Goal: Task Accomplishment & Management: Manage account settings

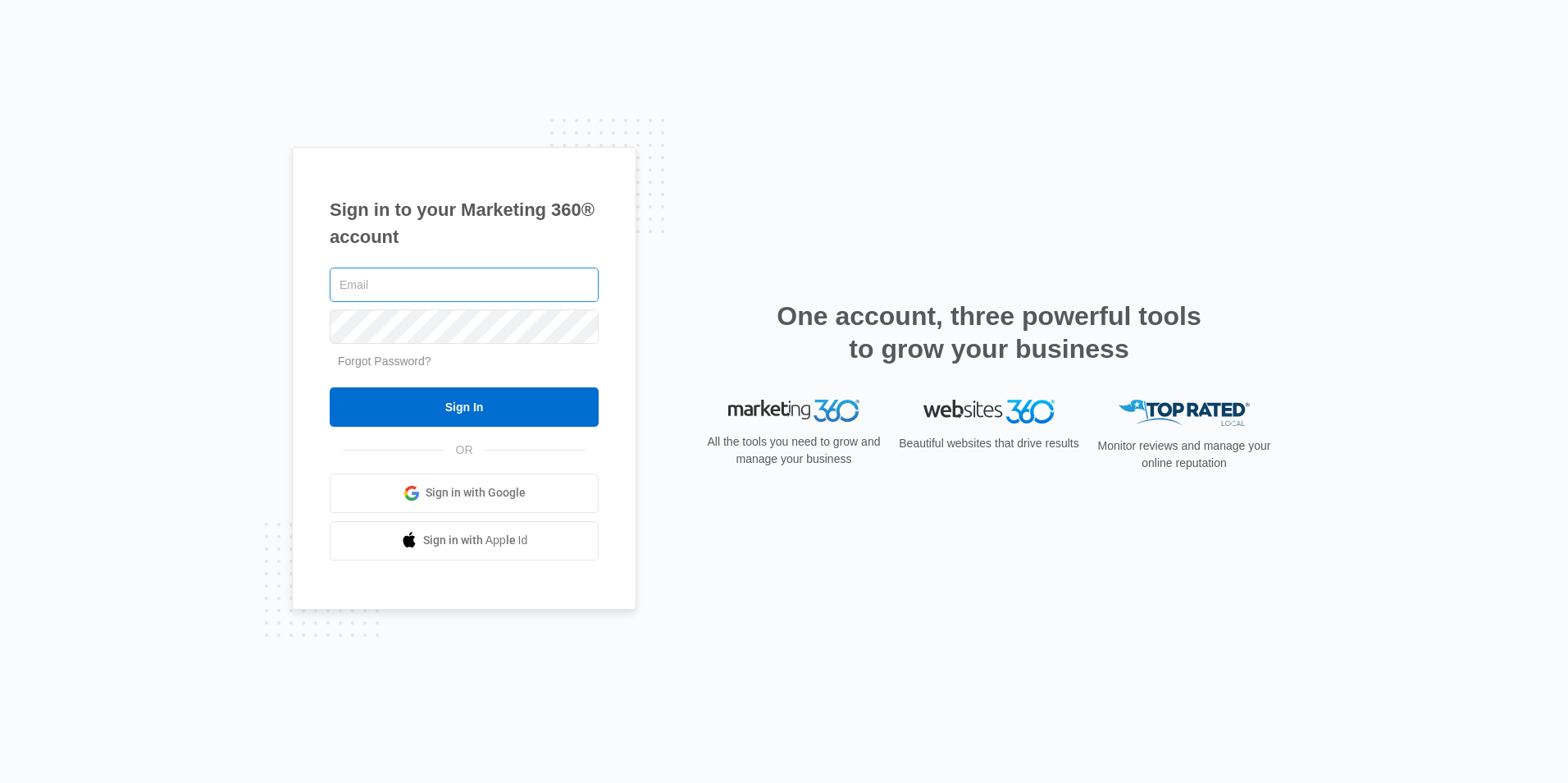
click at [363, 283] on input "text" at bounding box center [464, 285] width 269 height 35
type input "dakota@doubledhomesevice.com"
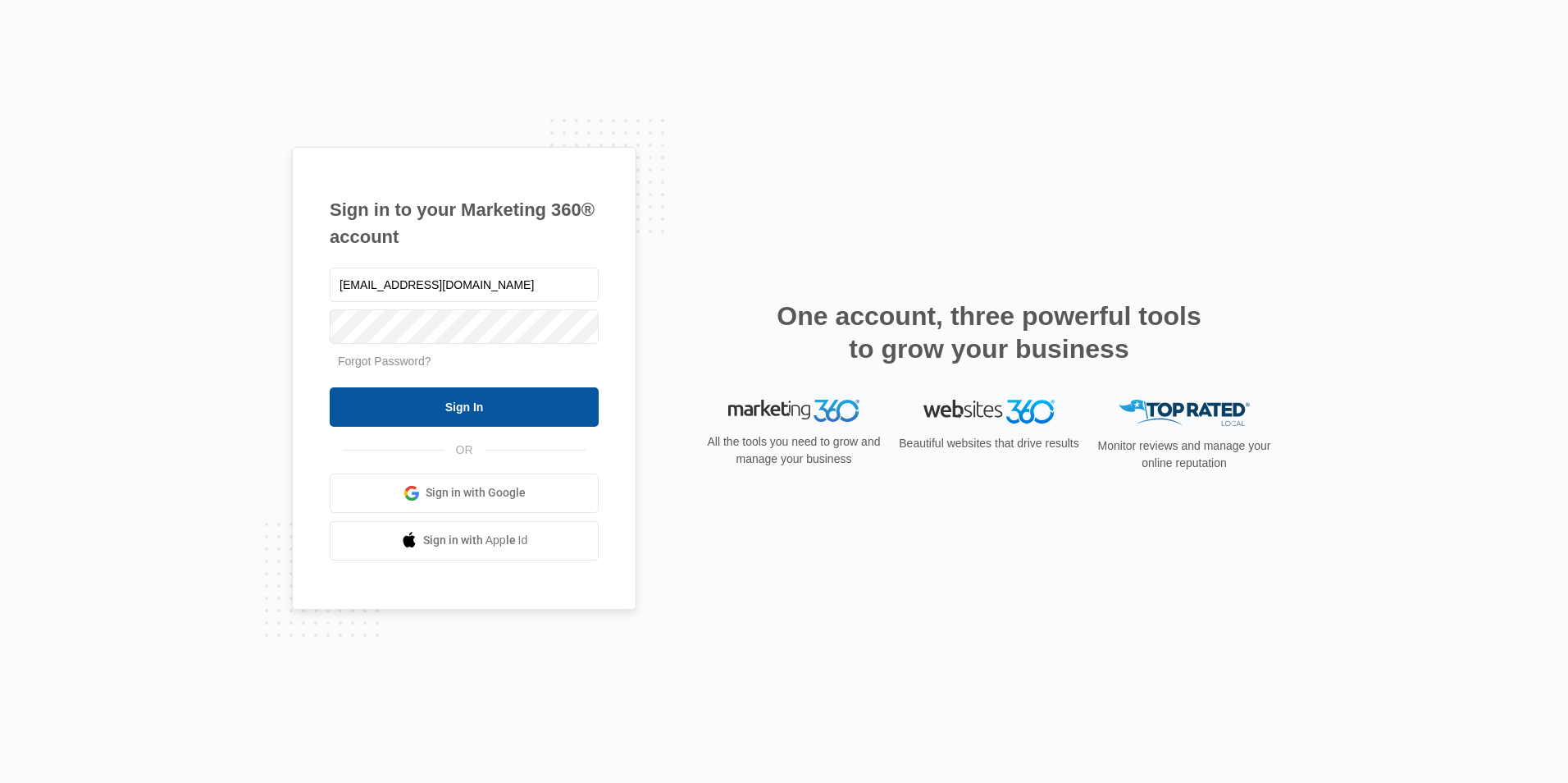
drag, startPoint x: 400, startPoint y: 351, endPoint x: 375, endPoint y: 416, distance: 69.6
click at [375, 416] on input "Sign In" at bounding box center [464, 407] width 269 height 40
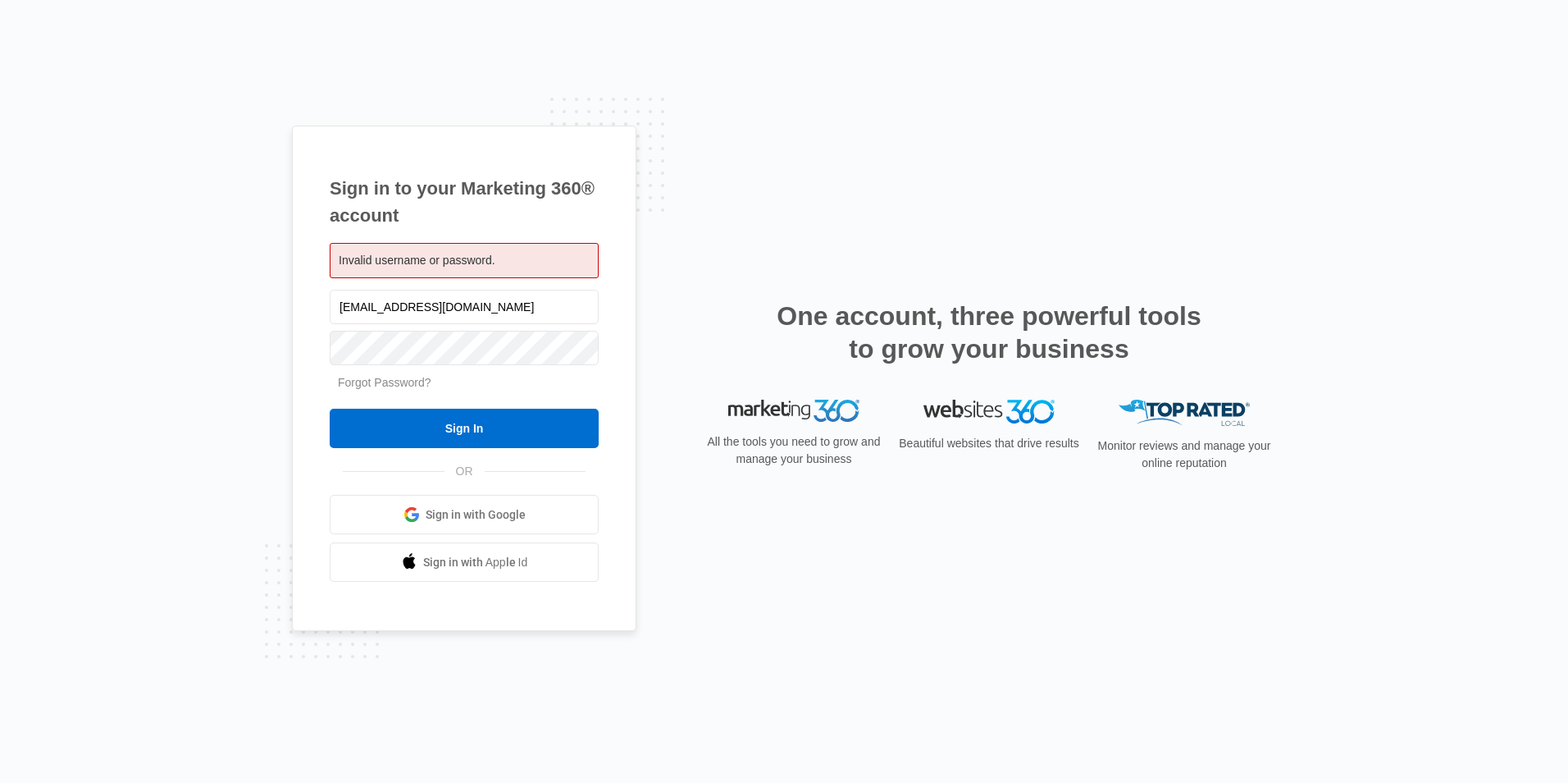
click at [372, 384] on link "Forgot Password?" at bounding box center [384, 382] width 93 height 14
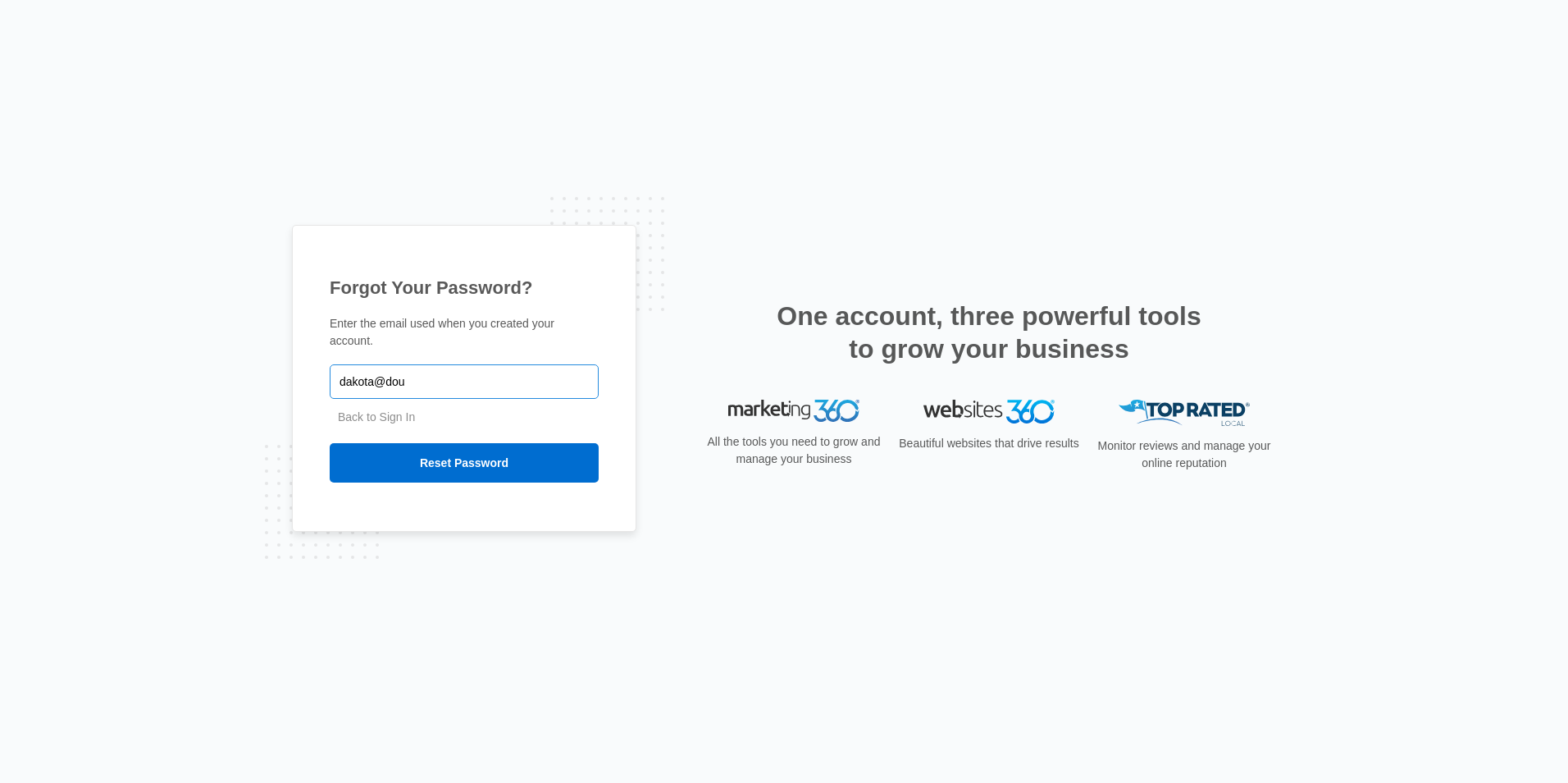
type input "[EMAIL_ADDRESS][DOMAIN_NAME]"
click at [423, 455] on input "Reset Password" at bounding box center [464, 463] width 269 height 40
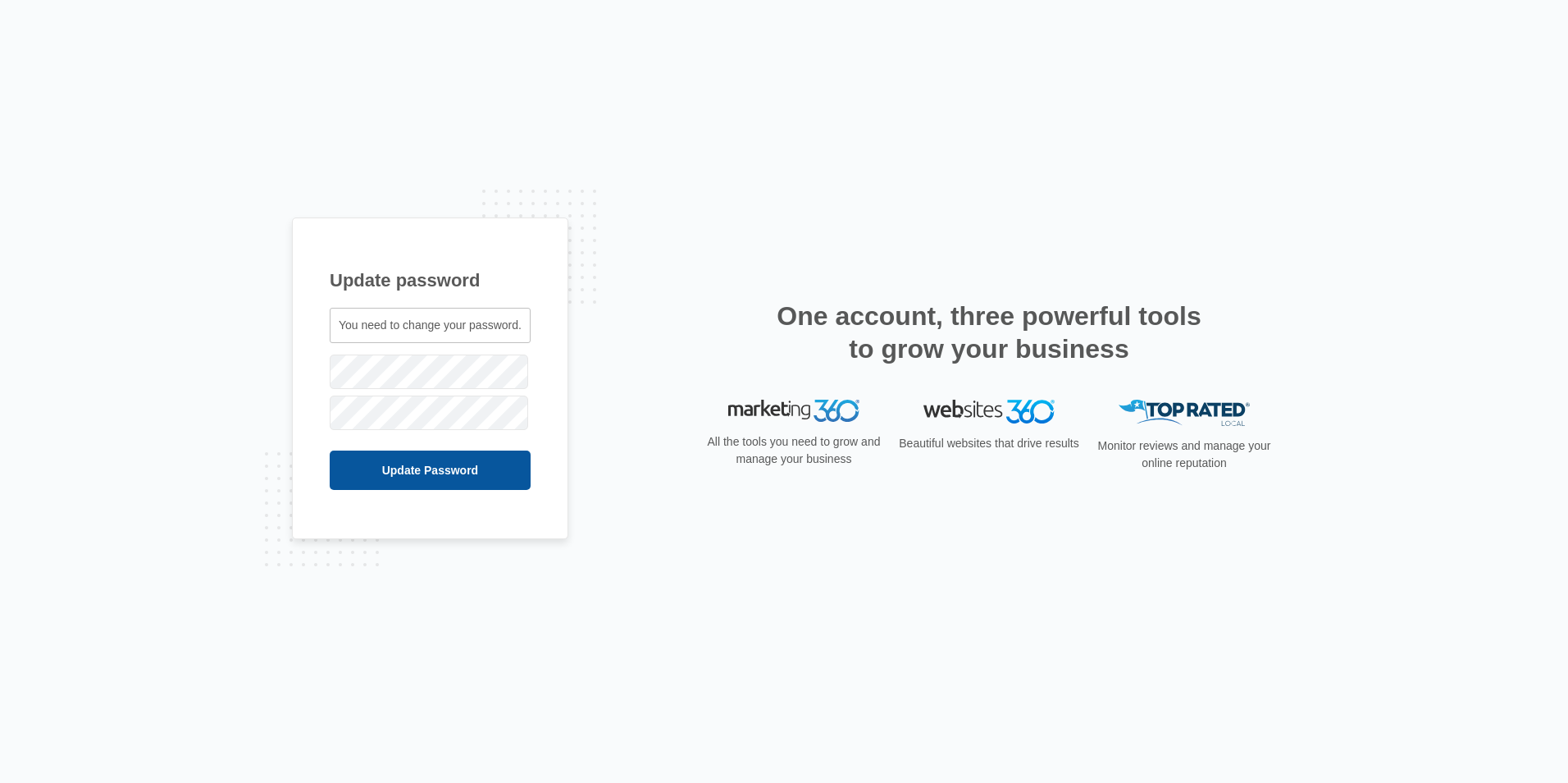
click at [443, 481] on input "Update Password" at bounding box center [430, 470] width 201 height 40
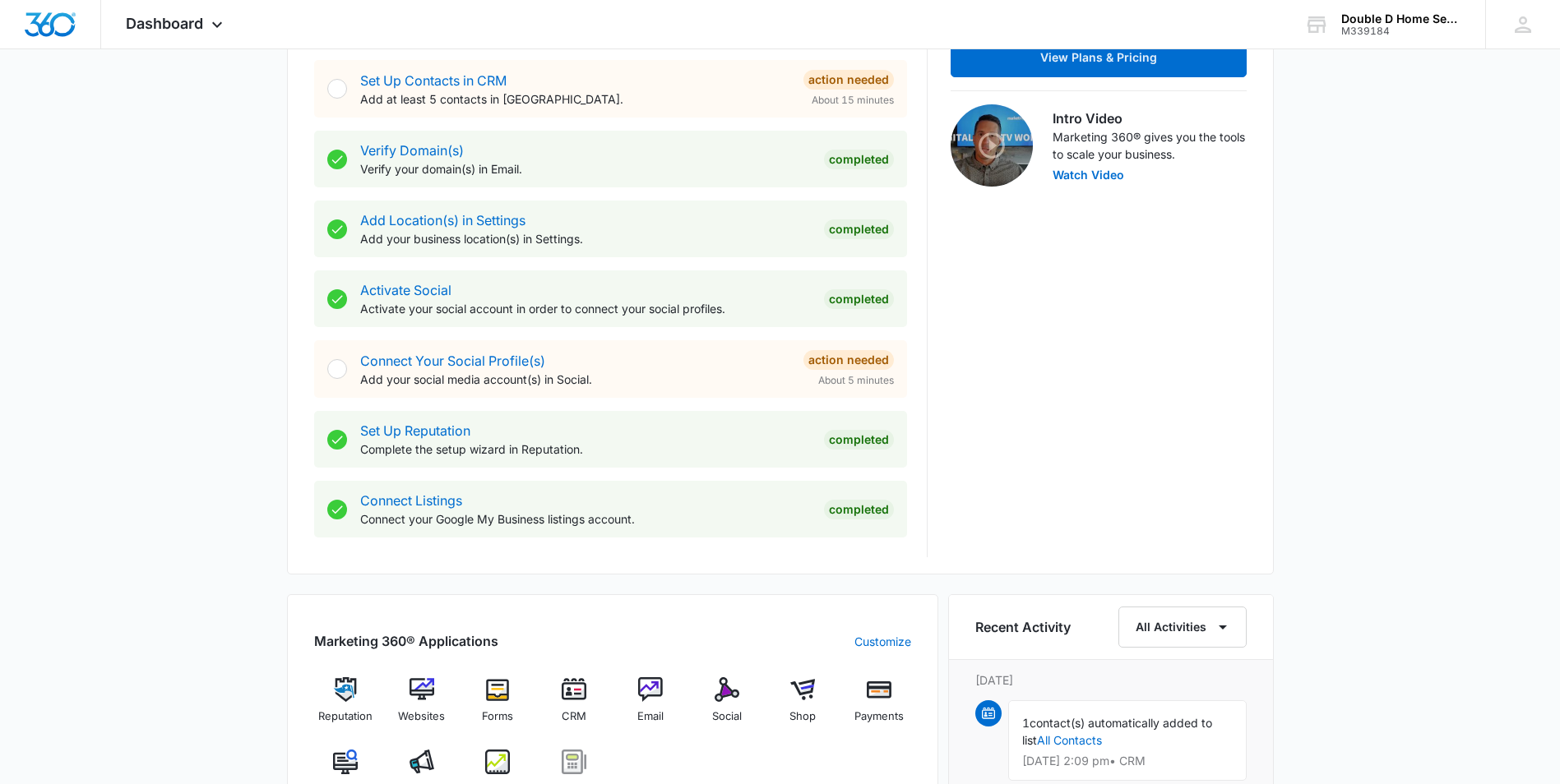
scroll to position [494, 0]
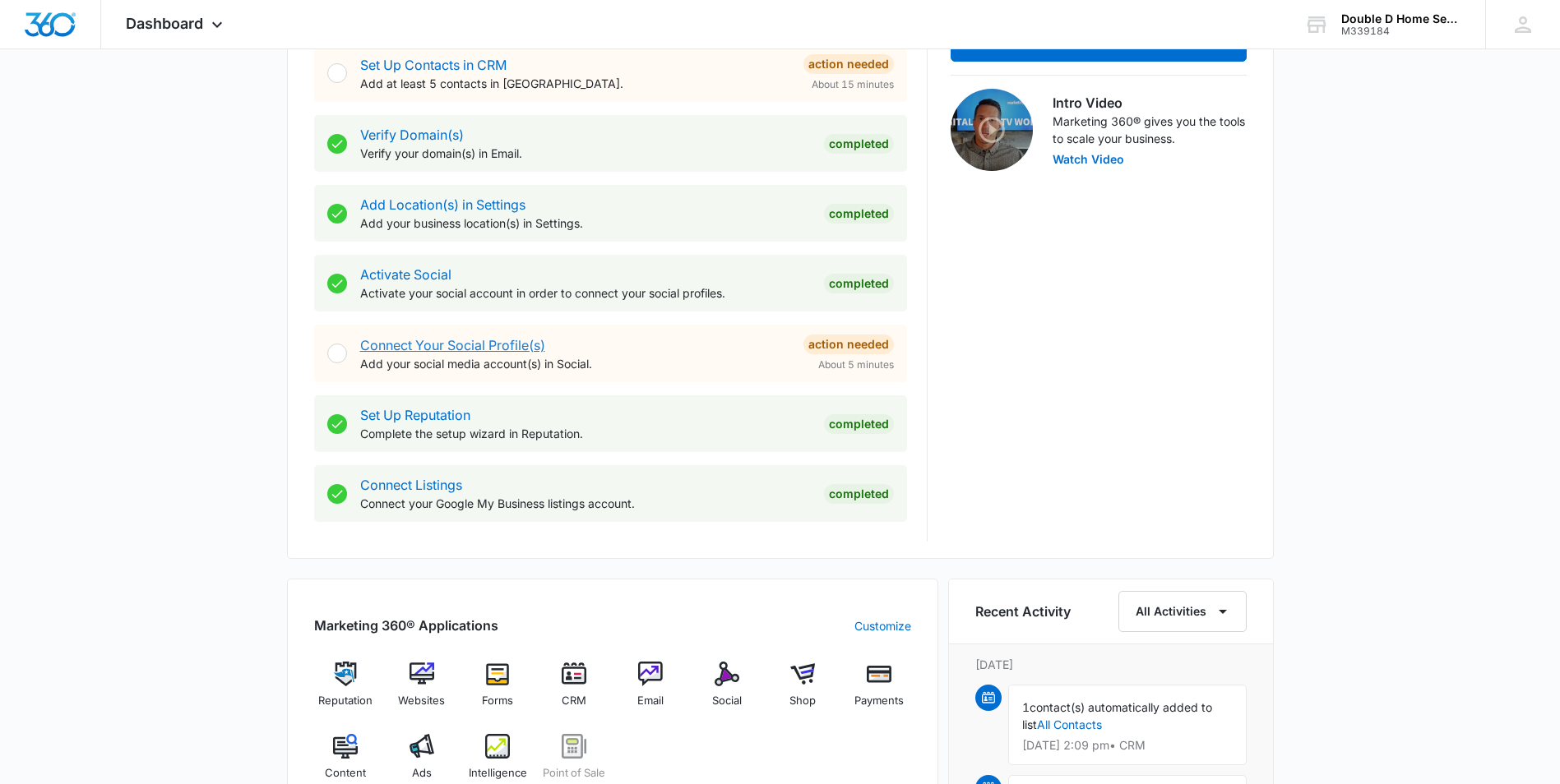
click at [434, 344] on link "Connect Your Social Profile(s)" at bounding box center [452, 345] width 185 height 17
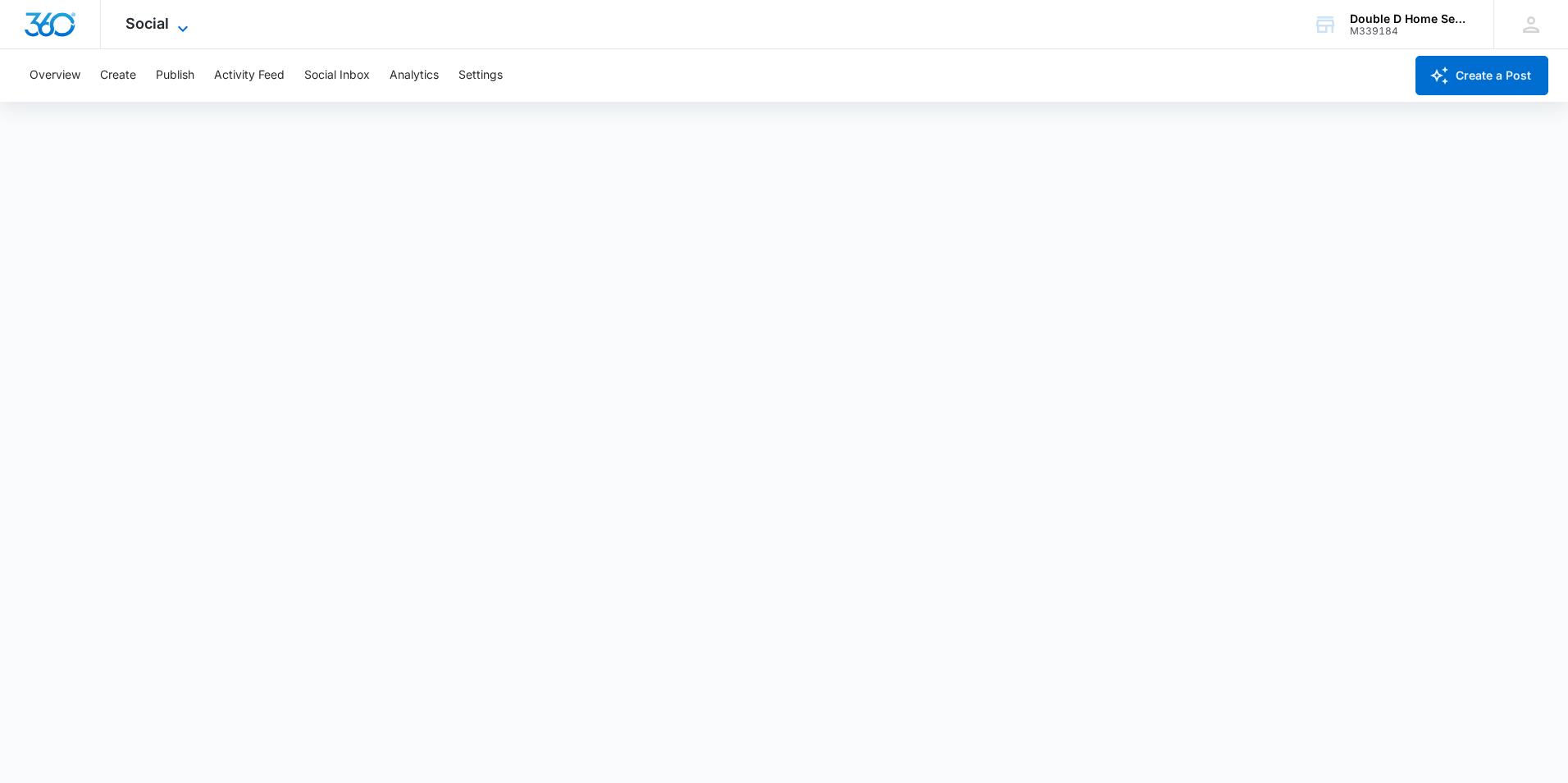
click at [178, 21] on icon at bounding box center [182, 28] width 19 height 19
